Goal: Communication & Community: Participate in discussion

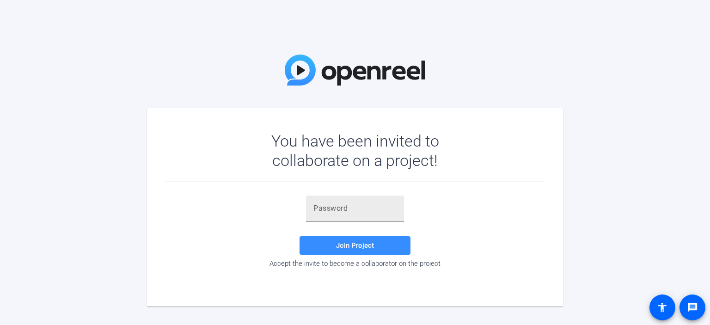
click at [337, 203] on input "text" at bounding box center [354, 208] width 83 height 11
paste input "rx7]xT"
type input "rx7]xT"
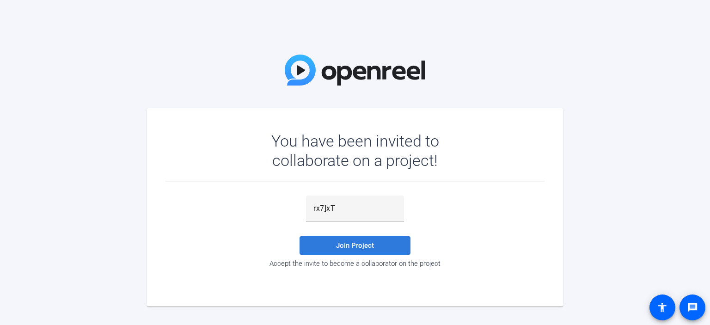
click at [341, 239] on span at bounding box center [355, 245] width 111 height 22
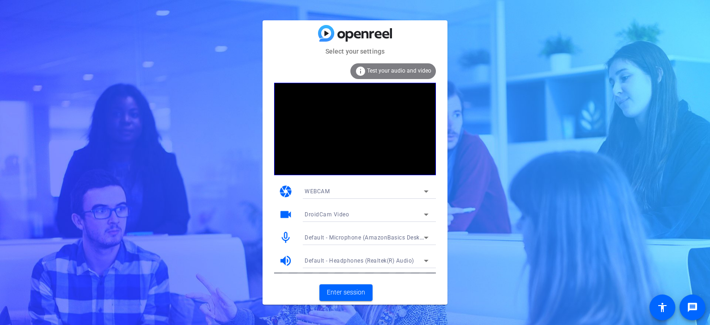
click at [335, 214] on span "DroidCam Video" at bounding box center [327, 214] width 44 height 6
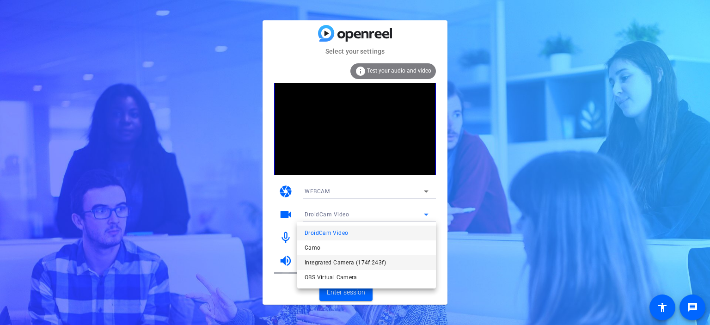
click at [336, 263] on span "Integrated Camera (174f:243f)" at bounding box center [345, 262] width 81 height 11
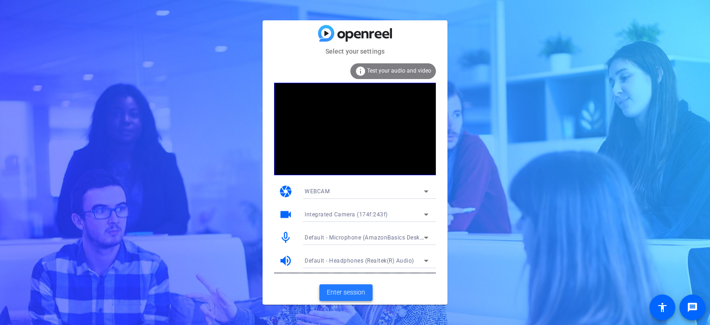
click at [349, 292] on span "Enter session" at bounding box center [346, 293] width 38 height 10
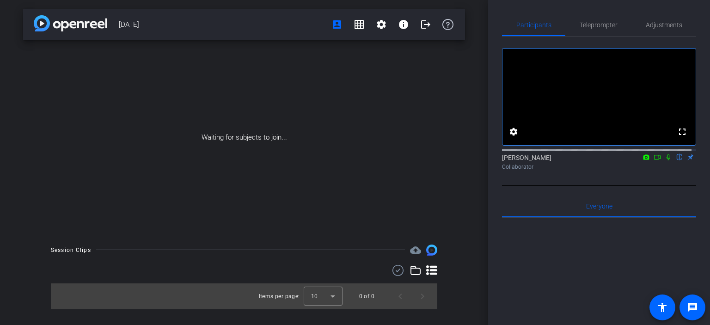
click at [354, 160] on icon at bounding box center [657, 157] width 7 height 6
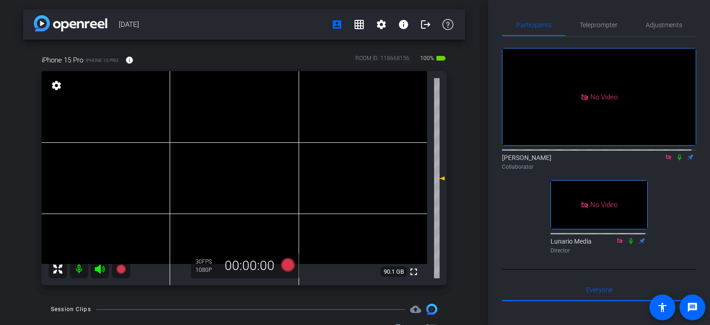
click at [354, 160] on icon at bounding box center [679, 157] width 7 height 6
click at [354, 160] on icon at bounding box center [679, 157] width 5 height 6
click at [354, 160] on icon at bounding box center [680, 157] width 4 height 6
click at [354, 160] on icon at bounding box center [679, 157] width 5 height 6
click at [354, 160] on icon at bounding box center [679, 157] width 7 height 6
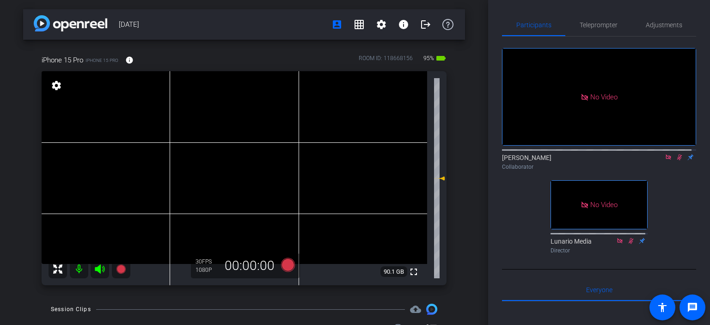
click at [354, 160] on icon at bounding box center [679, 157] width 5 height 6
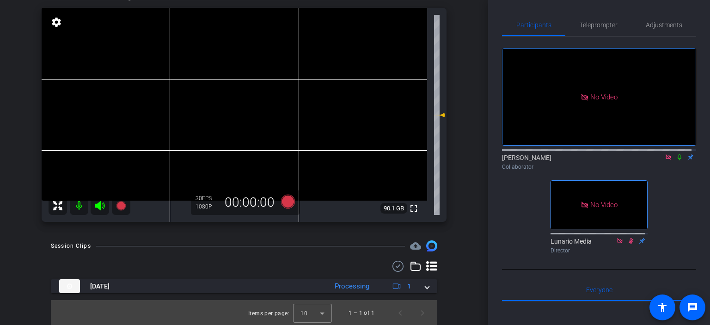
scroll to position [64, 0]
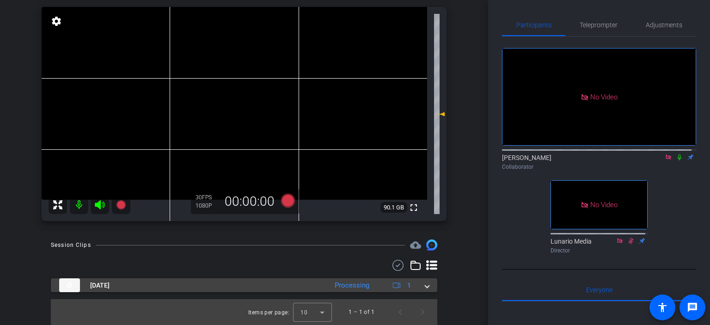
click at [354, 285] on div "[DATE] Processing 1" at bounding box center [242, 285] width 366 height 14
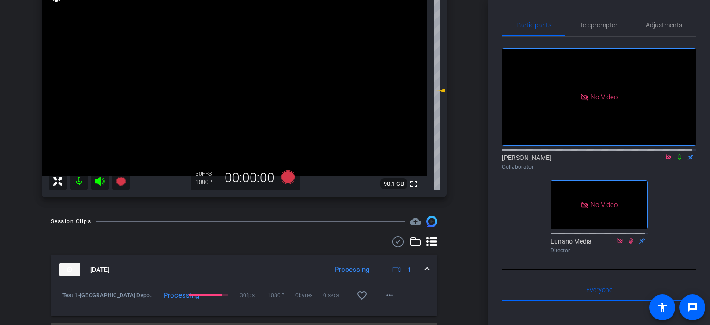
scroll to position [112, 0]
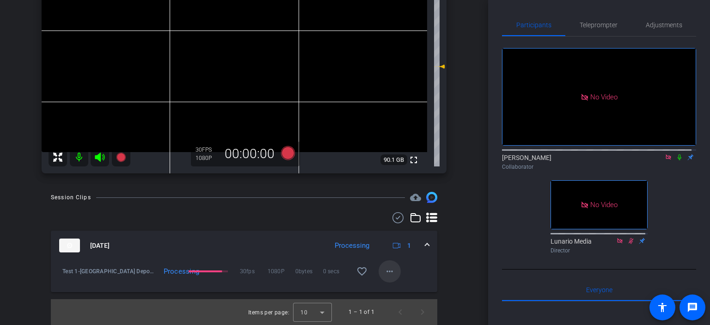
click at [354, 270] on mat-icon "more_horiz" at bounding box center [389, 271] width 11 height 11
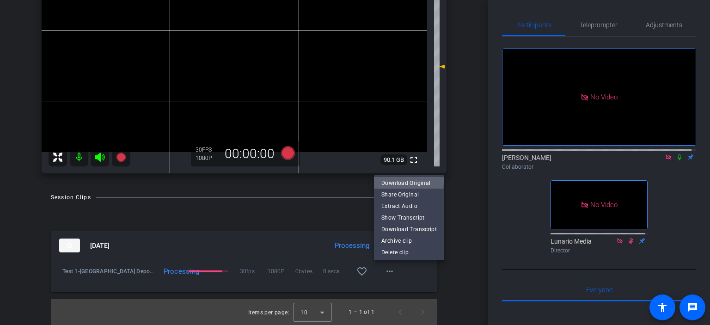
click at [354, 179] on span "Download Original" at bounding box center [408, 182] width 55 height 11
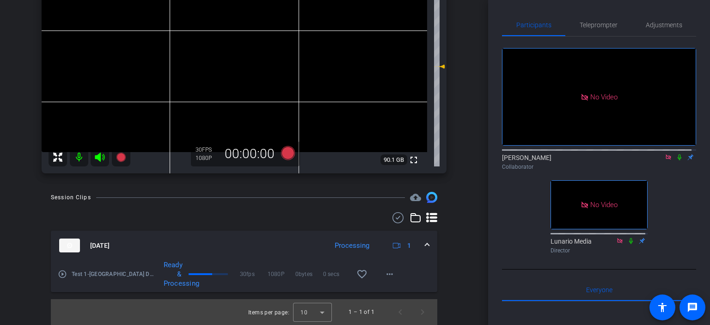
scroll to position [19, 0]
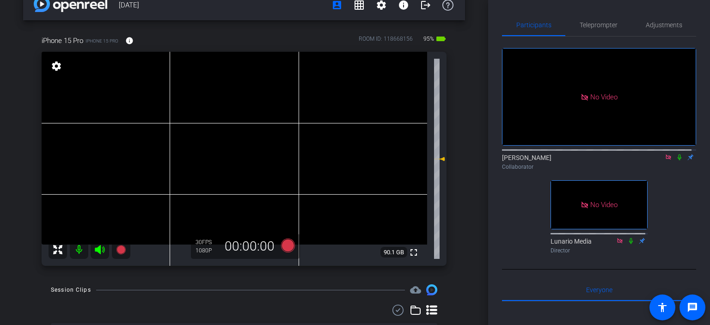
click at [354, 160] on icon at bounding box center [679, 157] width 7 height 6
click at [354, 160] on icon at bounding box center [679, 157] width 5 height 6
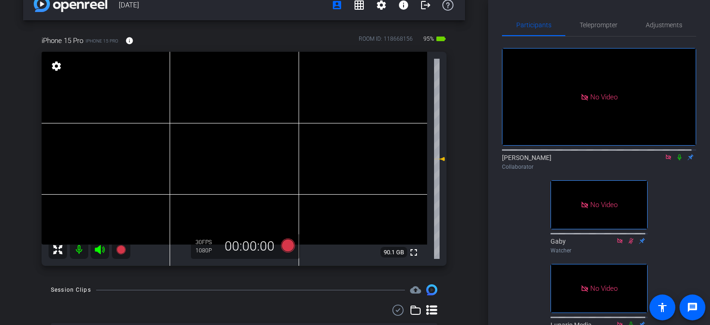
click at [354, 160] on icon at bounding box center [679, 157] width 7 height 6
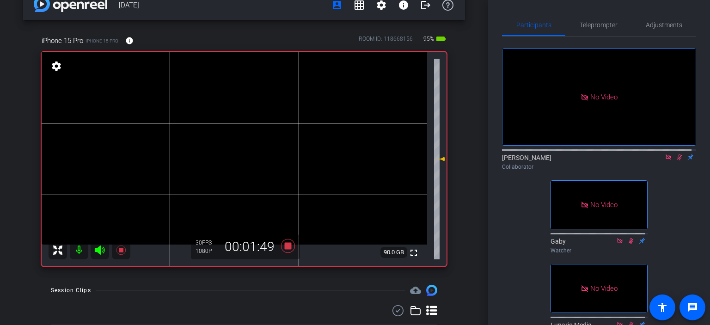
click at [354, 160] on icon at bounding box center [679, 157] width 5 height 6
click at [354, 160] on icon at bounding box center [680, 157] width 4 height 6
click at [354, 160] on icon at bounding box center [679, 157] width 7 height 6
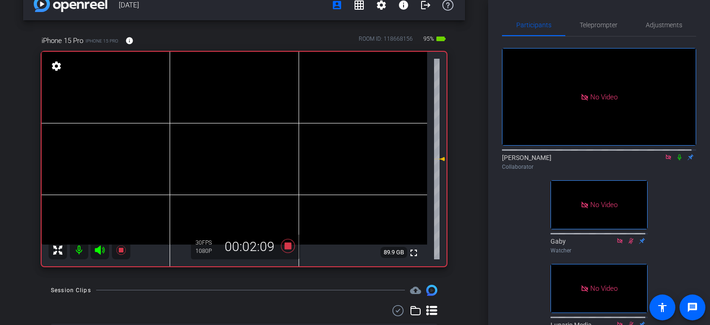
click at [354, 160] on icon at bounding box center [679, 157] width 7 height 6
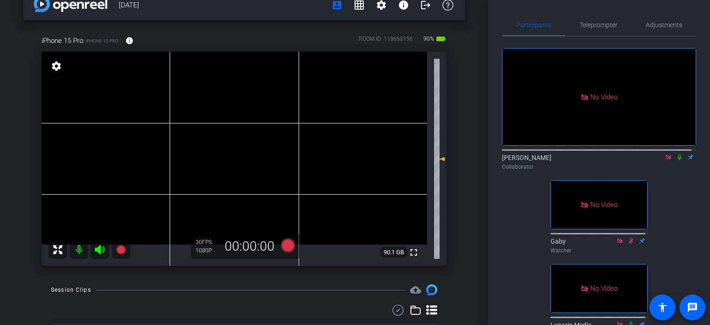
click at [354, 160] on icon at bounding box center [680, 157] width 4 height 6
click at [354, 160] on icon at bounding box center [679, 157] width 7 height 6
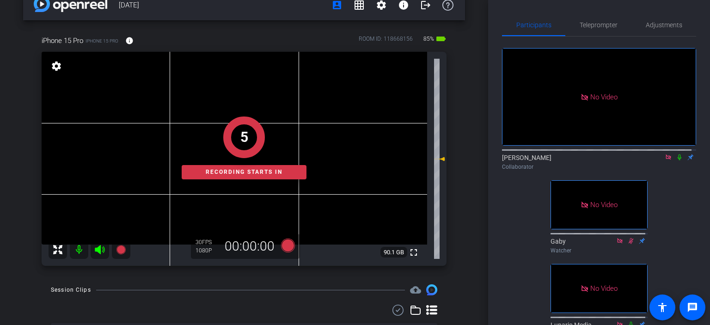
click at [354, 161] on mat-icon at bounding box center [679, 157] width 11 height 8
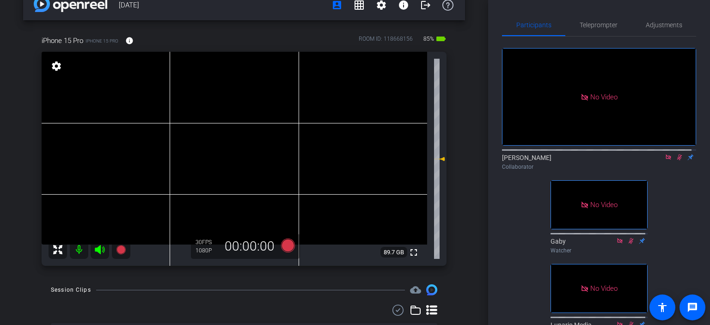
click at [354, 160] on icon at bounding box center [679, 157] width 7 height 6
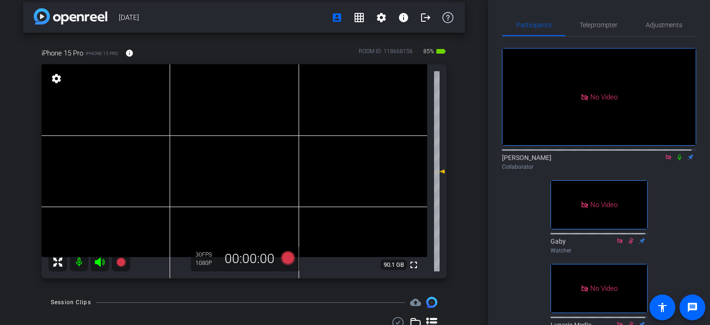
scroll to position [0, 0]
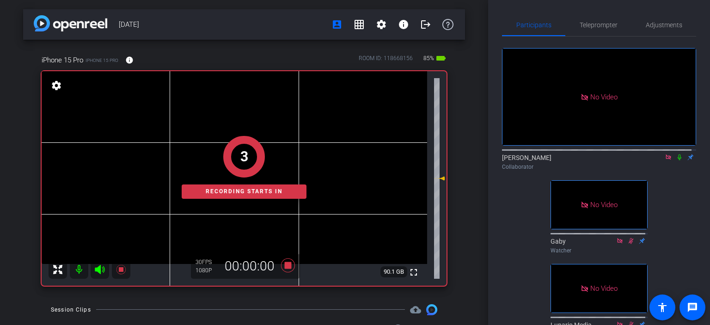
click at [354, 160] on icon at bounding box center [679, 157] width 7 height 6
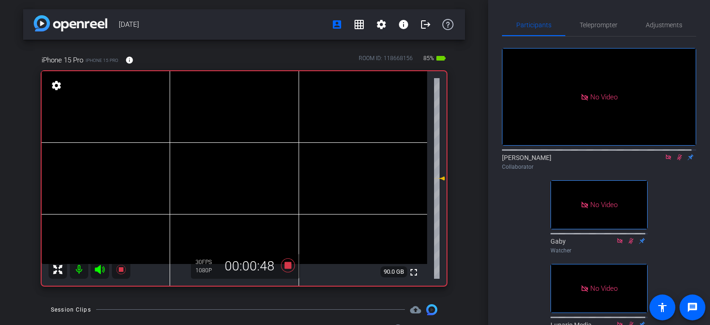
click at [354, 161] on mat-icon at bounding box center [679, 157] width 11 height 8
click at [354, 160] on icon at bounding box center [679, 157] width 7 height 6
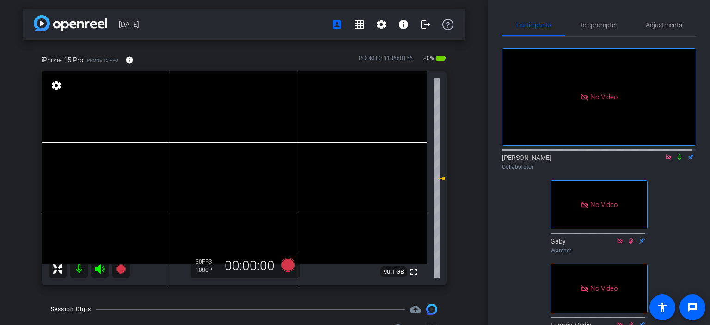
click at [354, 160] on icon at bounding box center [679, 157] width 7 height 6
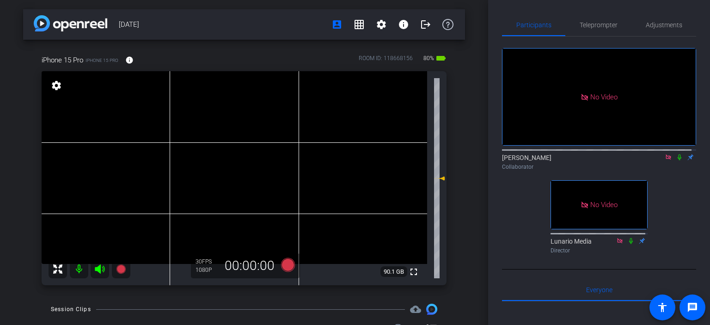
click at [354, 160] on icon at bounding box center [679, 157] width 7 height 6
click at [354, 160] on icon at bounding box center [679, 157] width 5 height 6
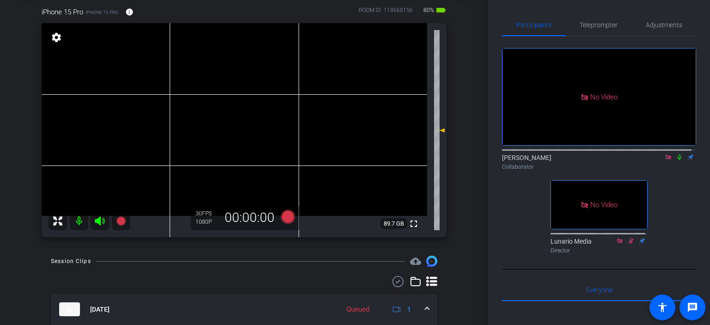
scroll to position [61, 0]
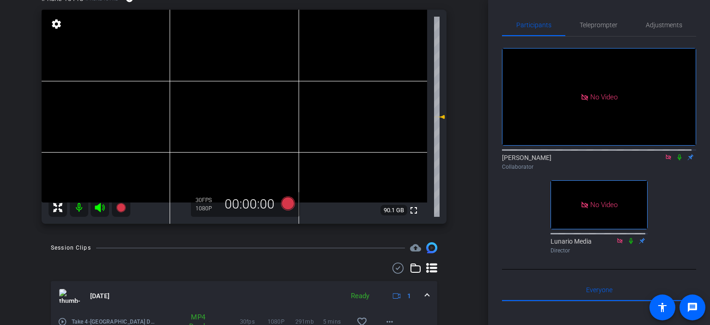
click at [354, 160] on icon at bounding box center [680, 157] width 4 height 6
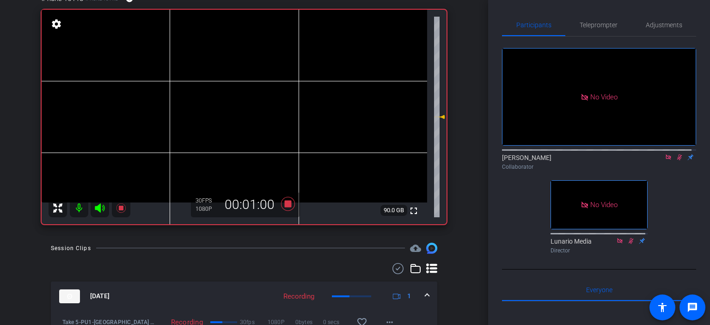
click at [354, 160] on icon at bounding box center [679, 157] width 7 height 6
click at [354, 160] on icon at bounding box center [680, 157] width 4 height 6
click at [354, 160] on icon at bounding box center [679, 157] width 5 height 6
click at [354, 161] on mat-icon at bounding box center [679, 157] width 11 height 8
click at [354, 160] on icon at bounding box center [679, 157] width 7 height 6
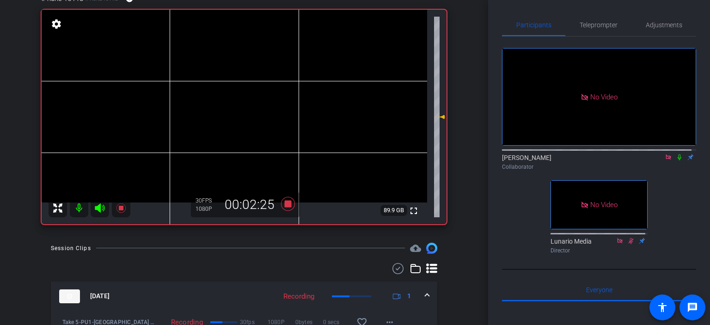
click at [354, 160] on icon at bounding box center [679, 157] width 7 height 6
click at [354, 160] on icon at bounding box center [680, 157] width 4 height 6
click at [354, 160] on icon at bounding box center [679, 157] width 7 height 6
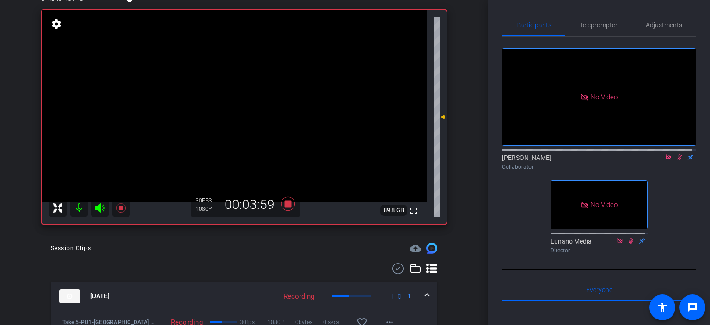
click at [354, 161] on mat-icon at bounding box center [679, 157] width 11 height 8
click at [354, 160] on icon at bounding box center [679, 157] width 7 height 6
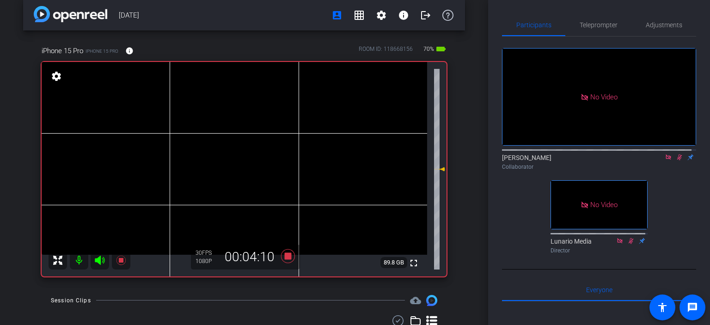
scroll to position [0, 0]
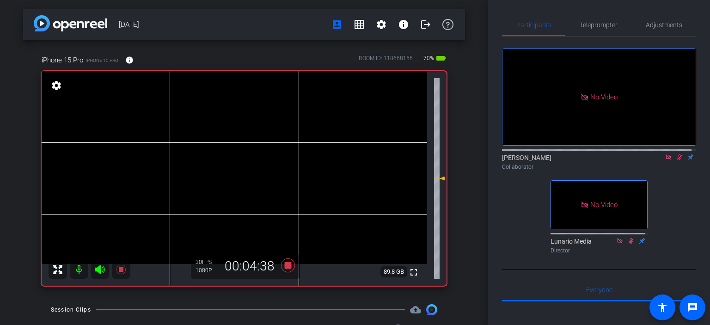
click at [354, 160] on icon at bounding box center [679, 157] width 7 height 6
click at [354, 160] on icon at bounding box center [679, 157] width 5 height 6
click at [354, 160] on icon at bounding box center [679, 157] width 7 height 6
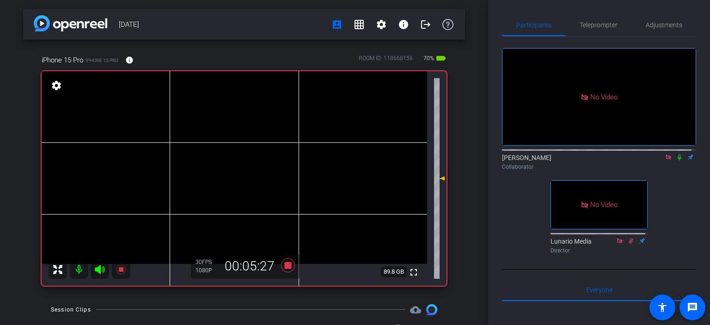
click at [354, 160] on icon at bounding box center [679, 157] width 7 height 6
click at [354, 161] on mat-icon at bounding box center [679, 157] width 11 height 8
click at [354, 160] on icon at bounding box center [679, 157] width 7 height 6
click at [354, 161] on mat-icon at bounding box center [679, 157] width 11 height 8
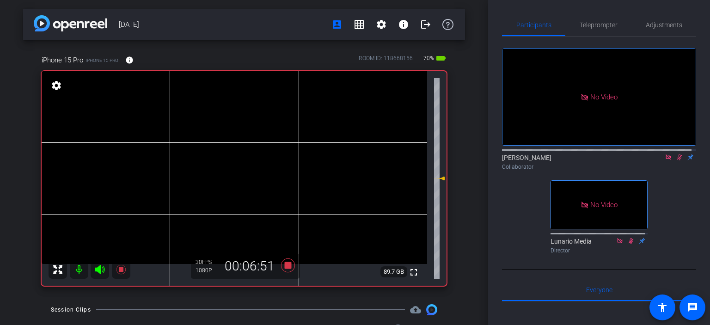
click at [354, 161] on mat-icon at bounding box center [679, 157] width 11 height 8
click at [354, 160] on icon at bounding box center [680, 157] width 4 height 6
click at [354, 160] on icon at bounding box center [679, 157] width 7 height 6
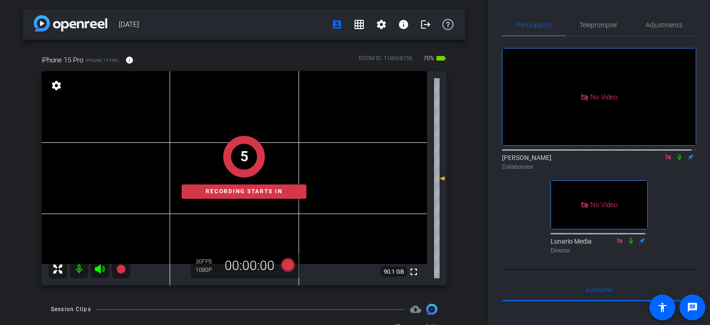
click at [354, 160] on icon at bounding box center [680, 157] width 4 height 6
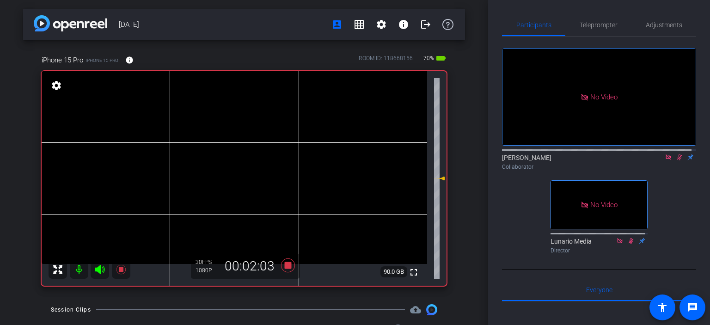
click at [354, 160] on icon at bounding box center [679, 157] width 7 height 6
click at [354, 160] on icon at bounding box center [679, 157] width 5 height 6
drag, startPoint x: 675, startPoint y: 164, endPoint x: 660, endPoint y: 154, distance: 18.3
click at [354, 161] on mat-icon at bounding box center [679, 157] width 11 height 8
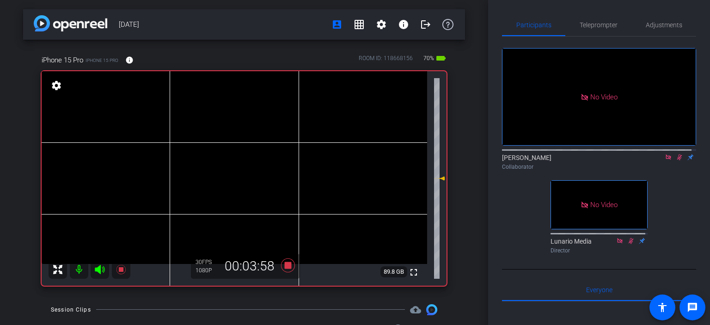
click at [354, 160] on icon at bounding box center [679, 157] width 7 height 6
click at [354, 161] on mat-icon at bounding box center [679, 157] width 11 height 8
click at [354, 160] on icon at bounding box center [679, 157] width 7 height 6
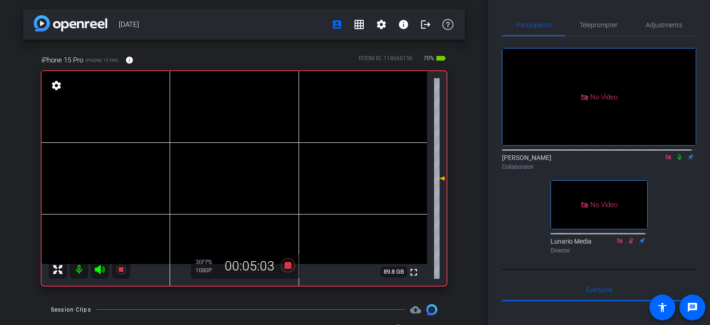
click at [354, 160] on icon at bounding box center [679, 157] width 7 height 6
click at [354, 160] on icon at bounding box center [679, 157] width 5 height 6
click at [354, 160] on icon at bounding box center [680, 157] width 4 height 6
click at [354, 161] on mat-icon at bounding box center [679, 157] width 11 height 8
click at [354, 160] on icon at bounding box center [679, 157] width 7 height 6
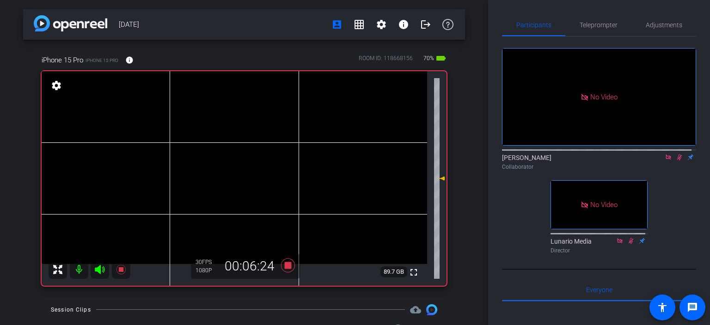
click at [354, 160] on icon at bounding box center [679, 157] width 5 height 6
click at [354, 160] on icon at bounding box center [680, 157] width 4 height 6
click at [354, 160] on icon at bounding box center [679, 157] width 7 height 6
click at [354, 160] on icon at bounding box center [680, 157] width 4 height 6
click at [354, 160] on icon at bounding box center [679, 157] width 5 height 6
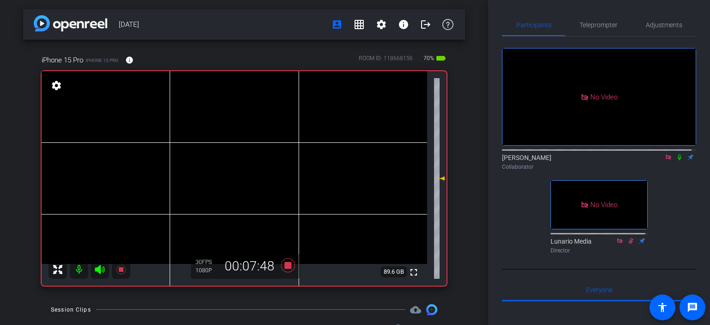
click at [354, 160] on icon at bounding box center [680, 157] width 4 height 6
click at [354, 160] on icon at bounding box center [679, 157] width 7 height 6
click at [354, 160] on icon at bounding box center [679, 157] width 5 height 6
click at [354, 160] on icon at bounding box center [679, 157] width 7 height 6
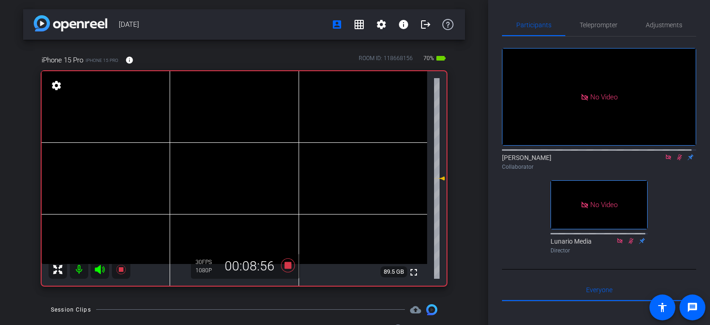
click at [354, 160] on icon at bounding box center [679, 157] width 5 height 6
click at [354, 160] on icon at bounding box center [679, 157] width 7 height 6
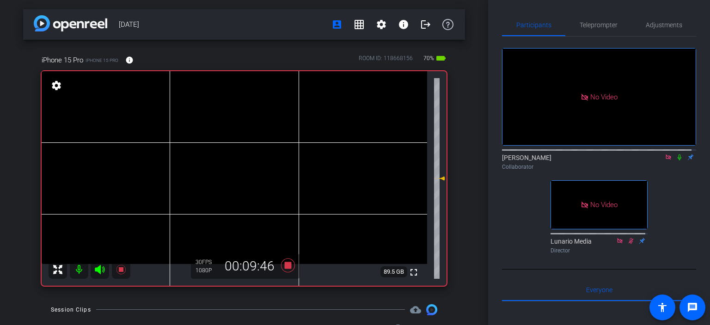
click at [354, 160] on icon at bounding box center [679, 157] width 7 height 6
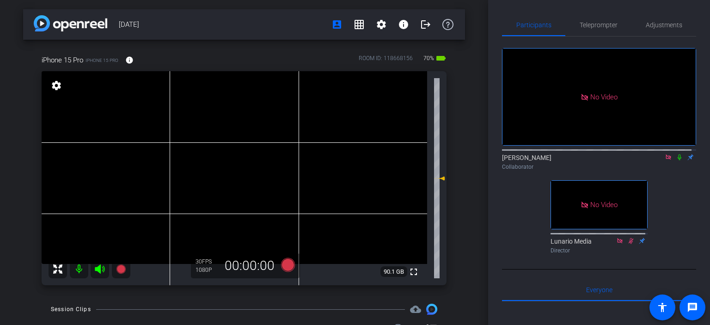
click at [354, 159] on icon at bounding box center [668, 156] width 5 height 5
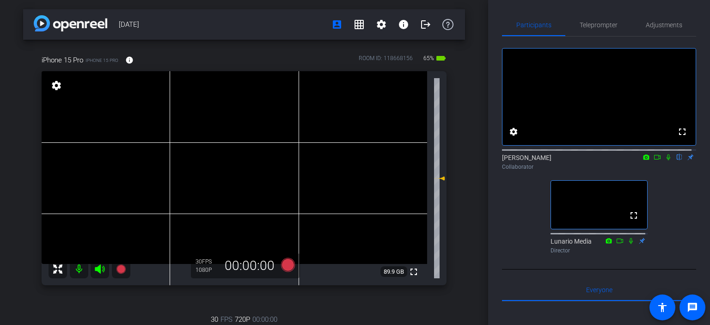
click at [354, 160] on icon at bounding box center [657, 157] width 7 height 6
click at [354, 160] on icon at bounding box center [680, 157] width 4 height 6
click at [354, 160] on icon at bounding box center [679, 157] width 7 height 6
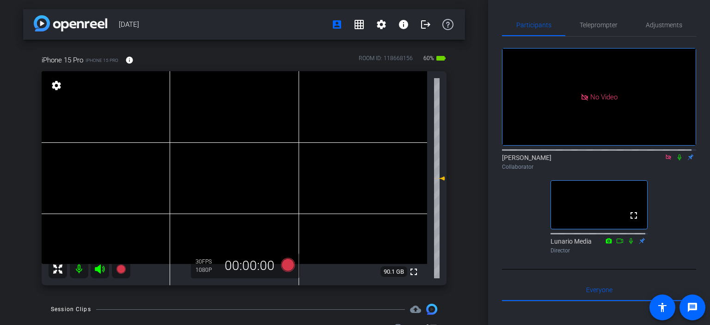
click at [354, 160] on icon at bounding box center [679, 157] width 7 height 6
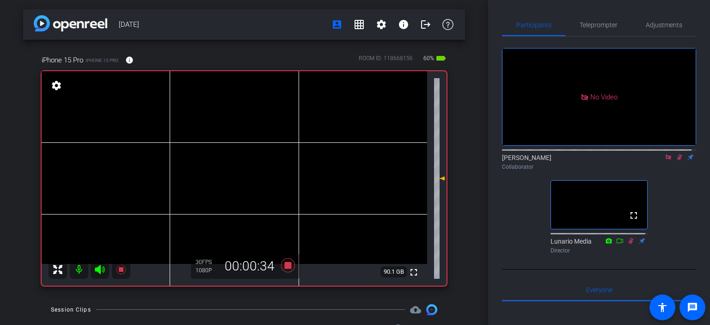
click at [354, 160] on icon at bounding box center [679, 157] width 7 height 6
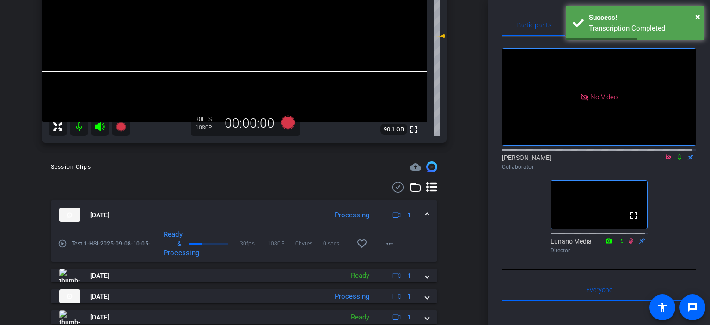
scroll to position [154, 0]
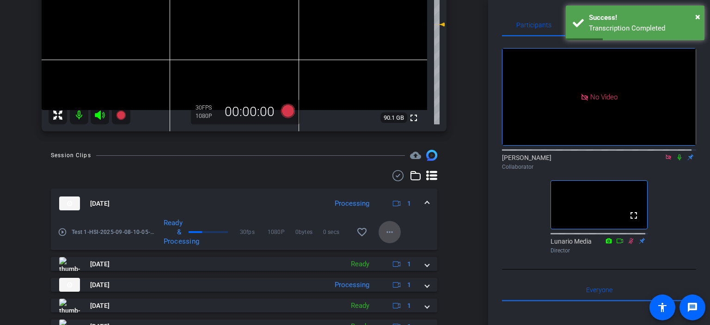
click at [354, 230] on mat-icon "more_horiz" at bounding box center [389, 231] width 11 height 11
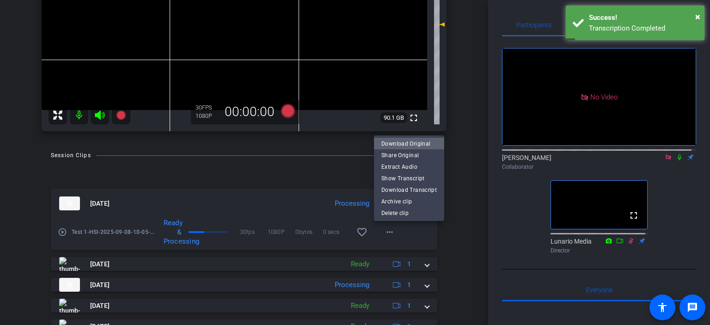
click at [354, 144] on span "Download Original" at bounding box center [408, 143] width 55 height 11
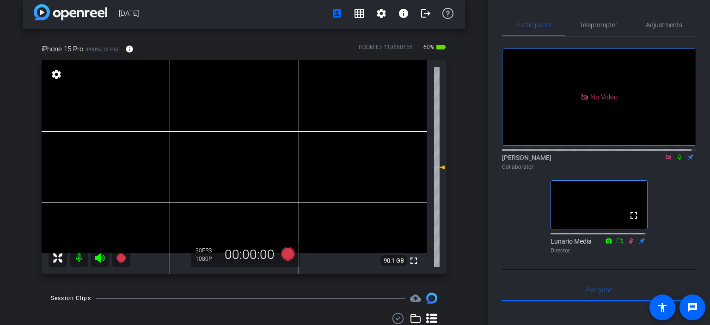
scroll to position [0, 0]
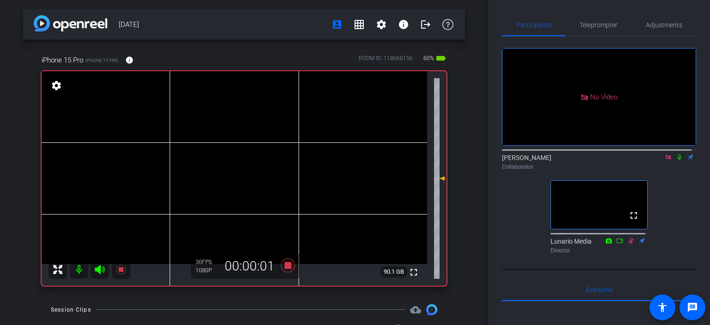
click at [354, 160] on icon at bounding box center [679, 157] width 7 height 6
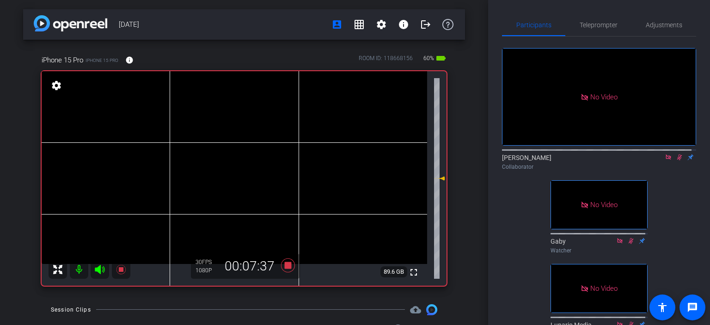
click at [354, 160] on icon at bounding box center [679, 157] width 7 height 6
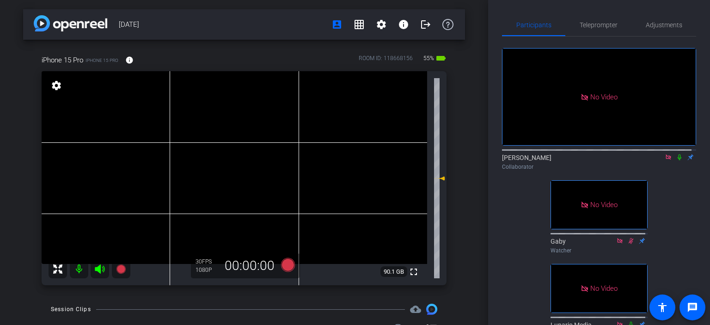
click at [354, 153] on div "No Video [PERSON_NAME] Collaborator" at bounding box center [599, 111] width 194 height 126
click at [354, 160] on icon at bounding box center [679, 157] width 7 height 6
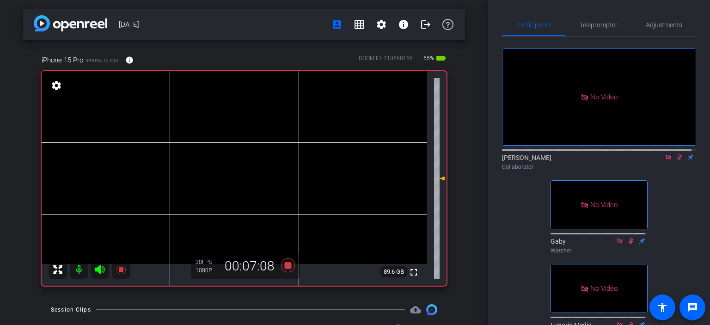
click at [354, 161] on mat-icon at bounding box center [679, 157] width 11 height 8
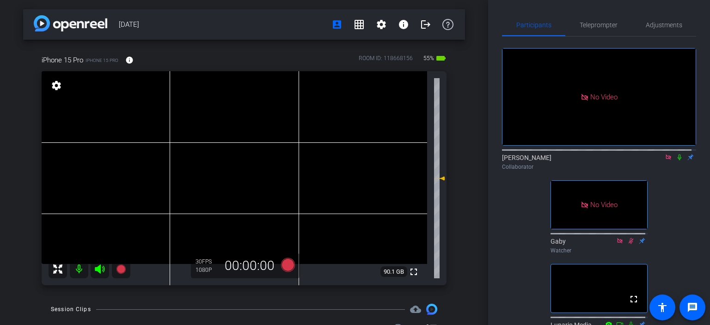
scroll to position [31, 0]
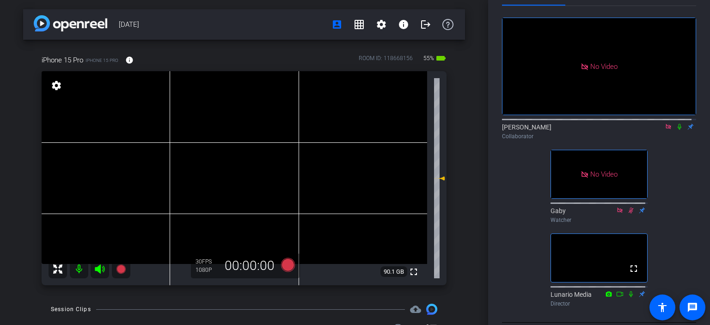
click at [354, 130] on icon at bounding box center [679, 126] width 7 height 6
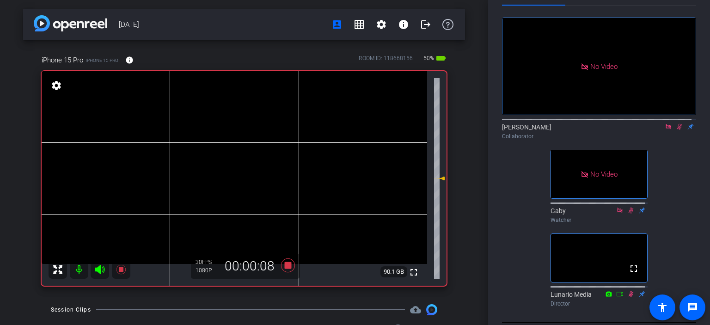
click at [354, 130] on icon at bounding box center [679, 126] width 7 height 6
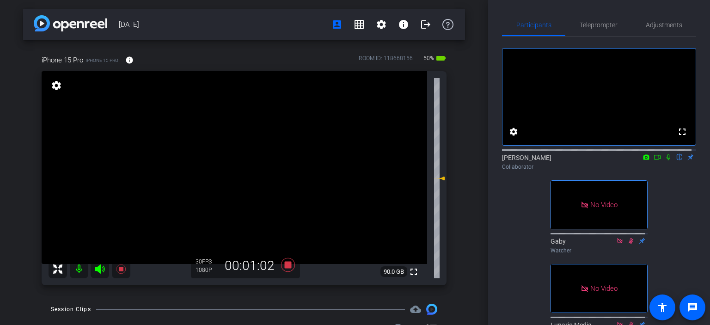
click at [665, 160] on icon at bounding box center [668, 157] width 7 height 6
click at [655, 160] on icon at bounding box center [657, 157] width 7 height 6
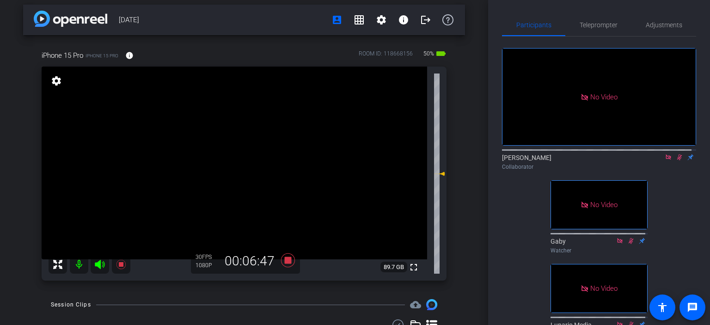
drag, startPoint x: 27, startPoint y: 204, endPoint x: 29, endPoint y: 197, distance: 7.1
click at [29, 197] on div "iPhone 15 Pro iPhone 15 Pro info ROOM ID: 118668156 50% battery_std fullscreen …" at bounding box center [244, 162] width 442 height 255
click at [677, 160] on icon at bounding box center [679, 157] width 5 height 6
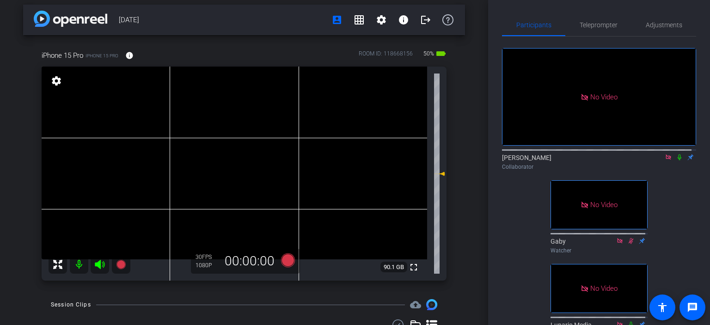
click at [678, 160] on icon at bounding box center [680, 157] width 4 height 6
click at [676, 160] on icon at bounding box center [679, 157] width 7 height 6
click at [678, 160] on icon at bounding box center [680, 157] width 4 height 6
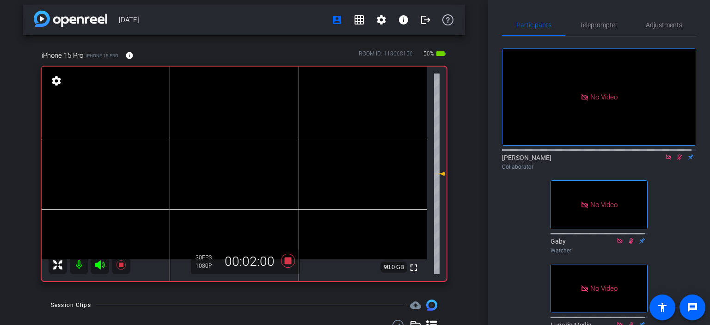
click at [676, 160] on icon at bounding box center [679, 157] width 7 height 6
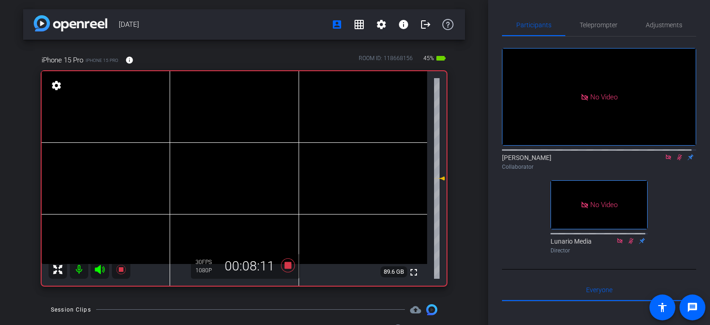
click at [676, 160] on icon at bounding box center [679, 157] width 7 height 6
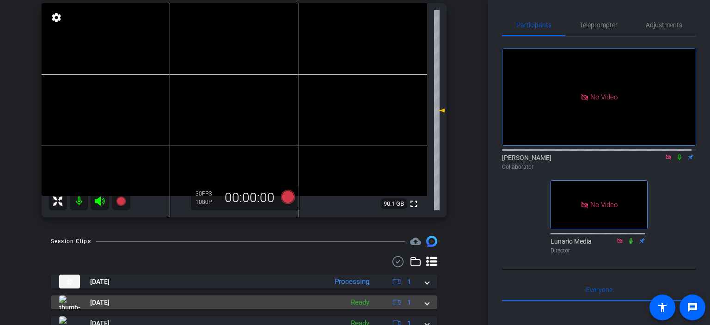
scroll to position [215, 0]
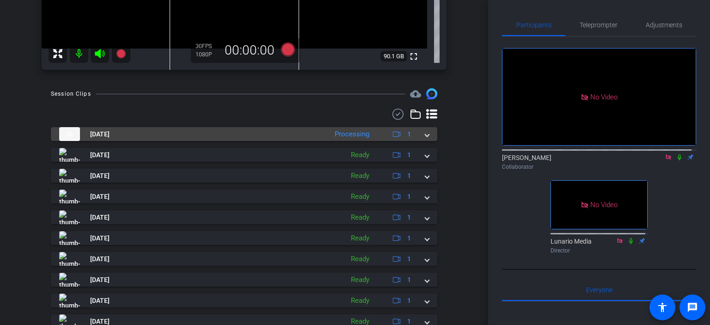
click at [425, 135] on span at bounding box center [427, 134] width 4 height 10
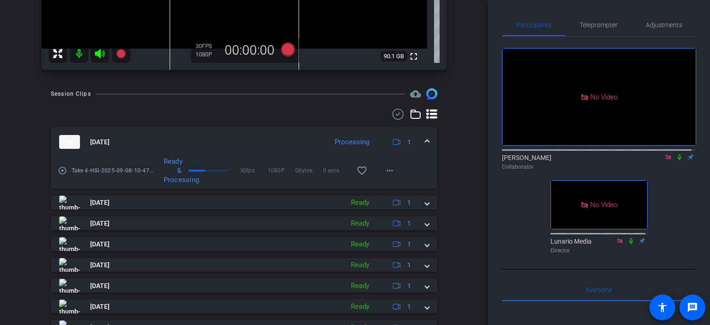
click at [63, 171] on mat-icon "play_circle_outline" at bounding box center [62, 170] width 9 height 9
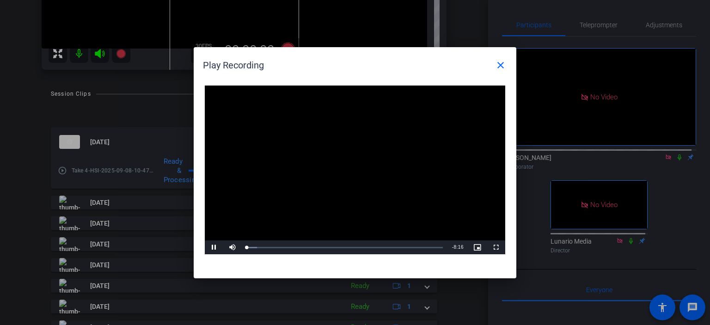
click at [392, 175] on video "Video Player" at bounding box center [355, 170] width 300 height 169
click at [231, 247] on span "Video Player" at bounding box center [232, 247] width 18 height 0
click at [323, 253] on div "Loaded : 5.38% 2:48 0:00" at bounding box center [345, 247] width 206 height 14
click at [362, 253] on div "Loaded : 41.85% 4:48 3:05" at bounding box center [345, 247] width 206 height 14
click at [377, 213] on video "Video Player" at bounding box center [355, 170] width 300 height 169
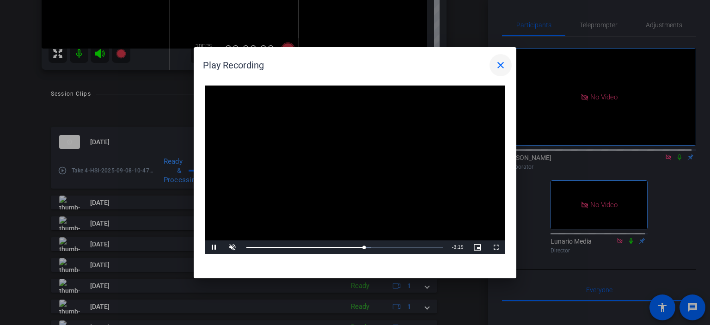
click at [501, 61] on mat-icon "close" at bounding box center [500, 65] width 11 height 11
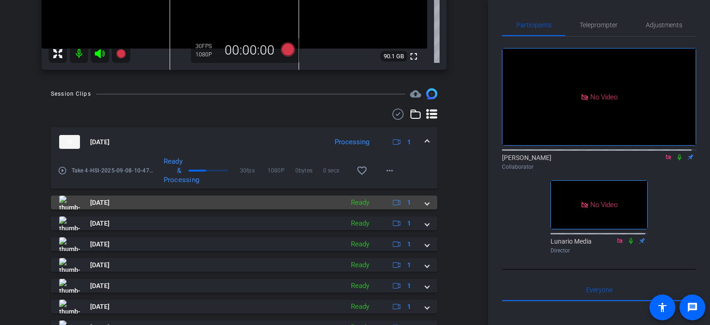
click at [425, 201] on span at bounding box center [427, 203] width 4 height 10
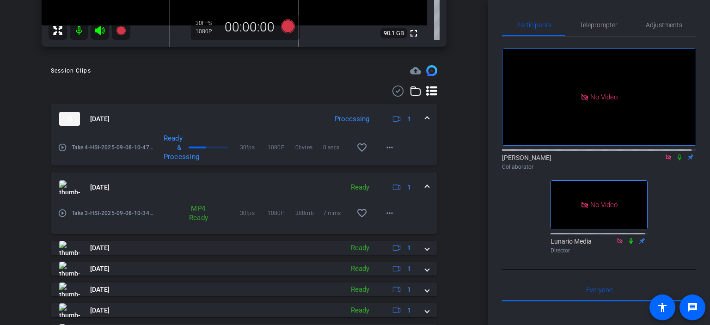
scroll to position [308, 0]
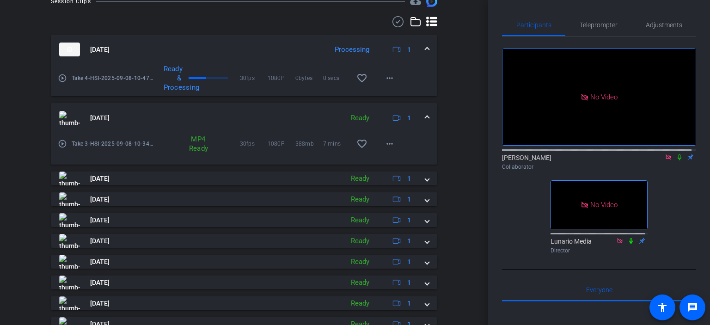
click at [63, 148] on mat-icon "play_circle_outline" at bounding box center [62, 143] width 9 height 9
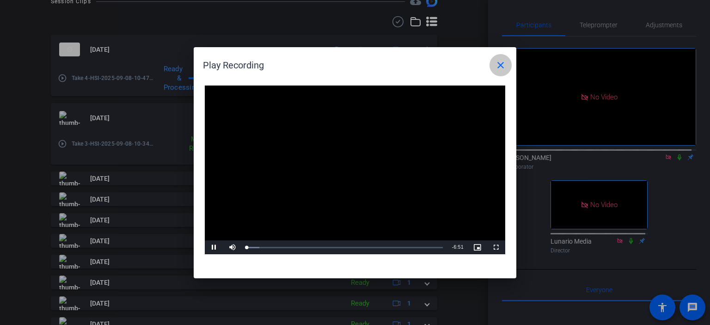
click at [496, 62] on mat-icon "close" at bounding box center [500, 65] width 11 height 11
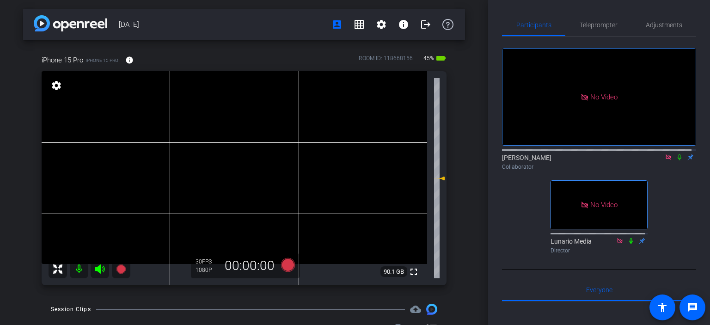
scroll to position [0, 0]
click at [677, 160] on icon at bounding box center [679, 157] width 7 height 6
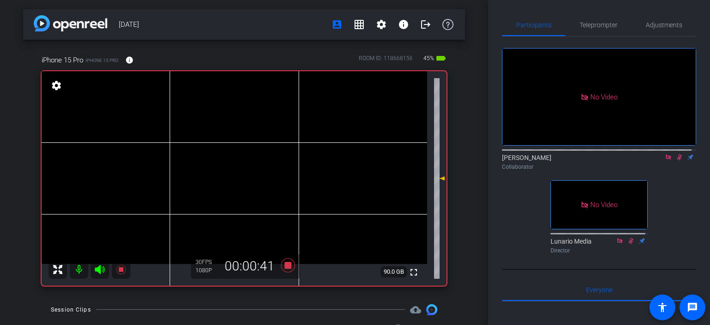
click at [676, 160] on icon at bounding box center [679, 157] width 7 height 6
click at [678, 160] on icon at bounding box center [679, 157] width 7 height 6
click at [676, 160] on icon at bounding box center [679, 157] width 7 height 6
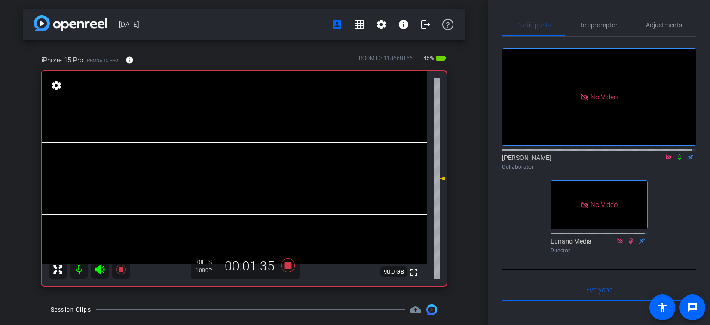
click at [676, 160] on icon at bounding box center [679, 157] width 7 height 6
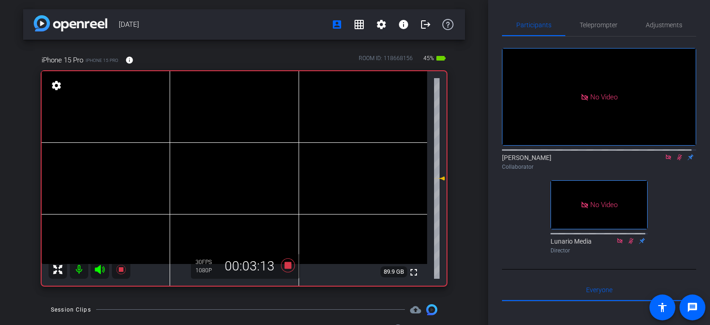
click at [676, 160] on icon at bounding box center [679, 157] width 7 height 6
click at [677, 160] on icon at bounding box center [679, 157] width 5 height 6
click at [676, 160] on icon at bounding box center [679, 157] width 7 height 6
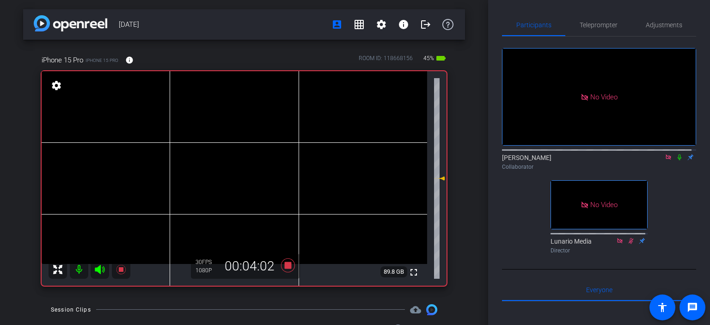
click at [676, 160] on icon at bounding box center [679, 157] width 7 height 6
click at [677, 160] on icon at bounding box center [679, 157] width 5 height 6
click at [678, 160] on icon at bounding box center [680, 157] width 4 height 6
click at [677, 160] on icon at bounding box center [679, 157] width 5 height 6
click at [677, 160] on icon at bounding box center [679, 157] width 7 height 6
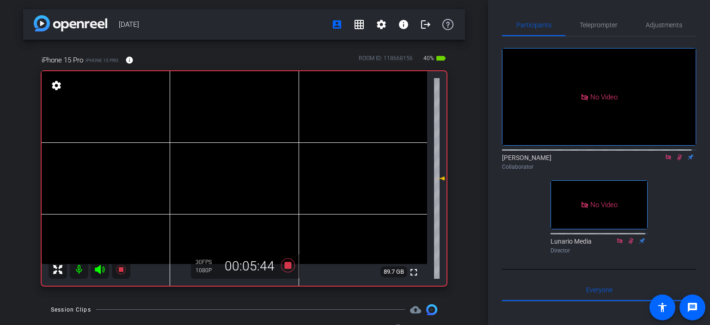
click at [676, 160] on icon at bounding box center [679, 157] width 7 height 6
click at [677, 160] on icon at bounding box center [679, 157] width 5 height 6
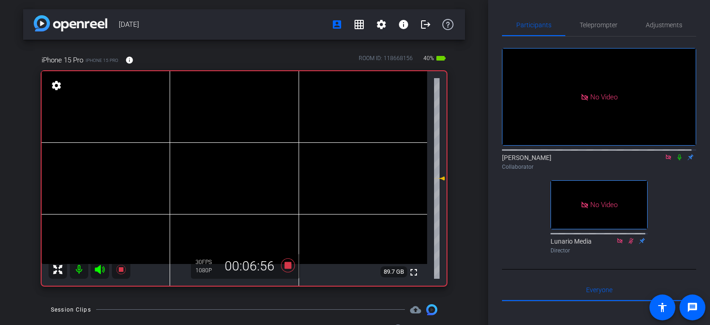
click at [676, 160] on icon at bounding box center [679, 157] width 7 height 6
click at [677, 160] on icon at bounding box center [679, 157] width 7 height 6
click at [677, 160] on icon at bounding box center [679, 157] width 5 height 6
click at [677, 160] on icon at bounding box center [679, 157] width 7 height 6
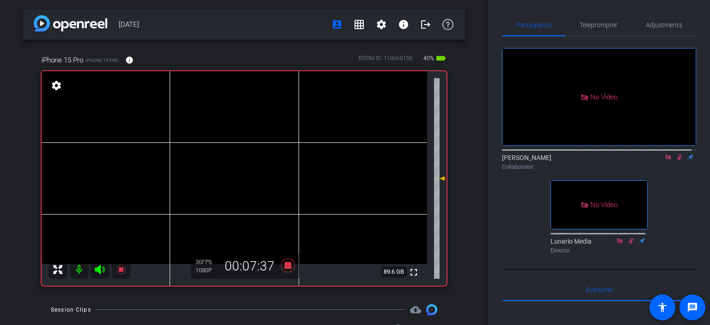
click at [677, 160] on icon at bounding box center [679, 157] width 7 height 6
click at [676, 160] on icon at bounding box center [679, 157] width 7 height 6
click at [676, 161] on mat-icon at bounding box center [679, 157] width 11 height 8
click at [676, 160] on icon at bounding box center [679, 157] width 7 height 6
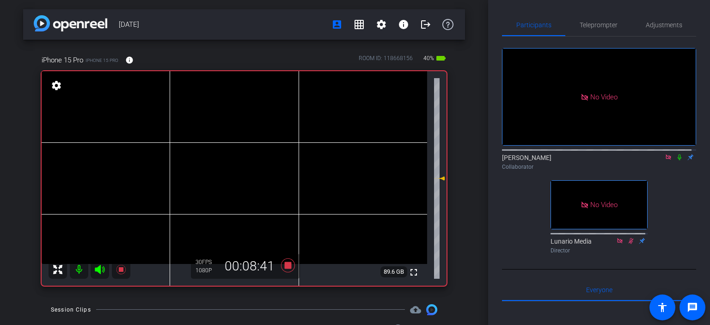
click at [676, 160] on icon at bounding box center [679, 157] width 7 height 6
click at [678, 160] on icon at bounding box center [680, 157] width 4 height 6
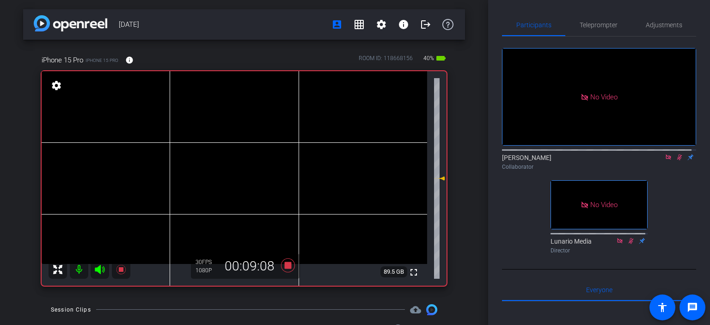
click at [676, 160] on icon at bounding box center [679, 157] width 7 height 6
click at [677, 160] on icon at bounding box center [679, 157] width 5 height 6
click at [676, 160] on icon at bounding box center [679, 157] width 7 height 6
click at [677, 160] on icon at bounding box center [679, 157] width 5 height 6
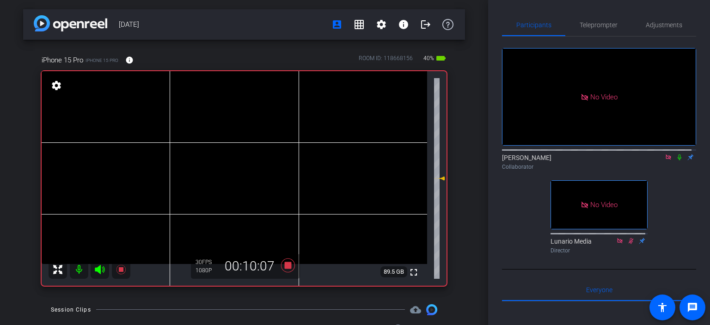
click at [676, 160] on icon at bounding box center [679, 157] width 7 height 6
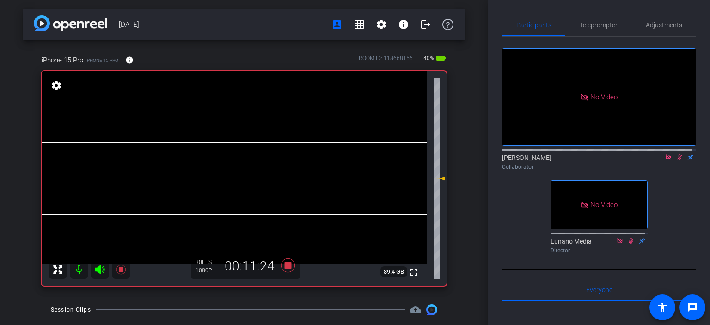
click at [676, 160] on icon at bounding box center [679, 157] width 7 height 6
click at [666, 159] on icon at bounding box center [668, 156] width 5 height 5
click at [470, 122] on div "09/8/25 account_box grid_on settings info logout iPhone 15 Pro iPhone 15 Pro in…" at bounding box center [244, 162] width 488 height 325
